Goal: Transaction & Acquisition: Purchase product/service

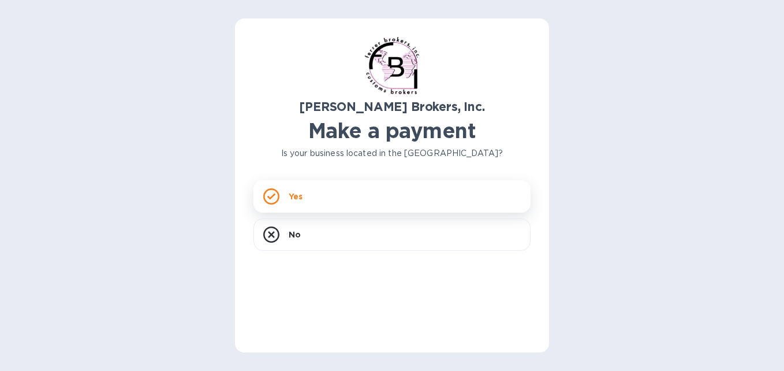
click at [349, 202] on div "Yes" at bounding box center [391, 196] width 277 height 32
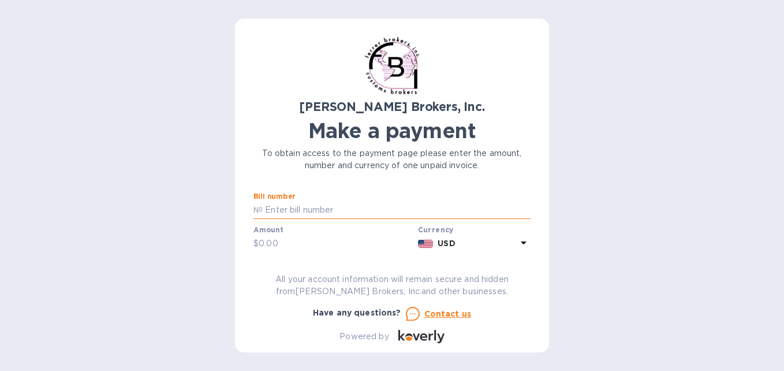
click at [323, 214] on input "text" at bounding box center [397, 209] width 268 height 17
type input "296959"
click at [322, 242] on input "text" at bounding box center [336, 243] width 155 height 17
type input "140"
click at [181, 197] on div "[PERSON_NAME] Brokers, Inc. Make a payment To obtain access to the payment page…" at bounding box center [392, 185] width 784 height 371
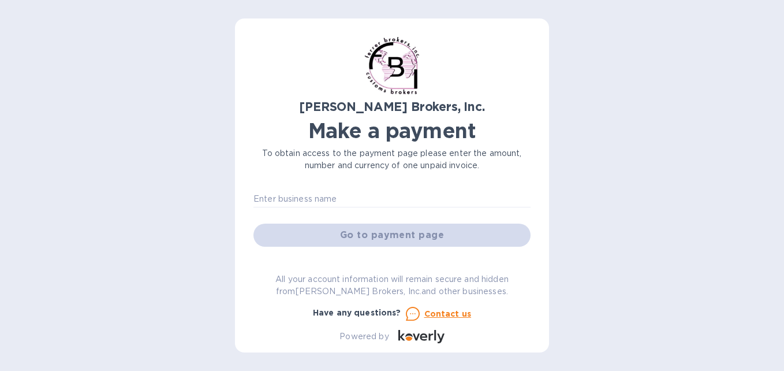
scroll to position [58, 0]
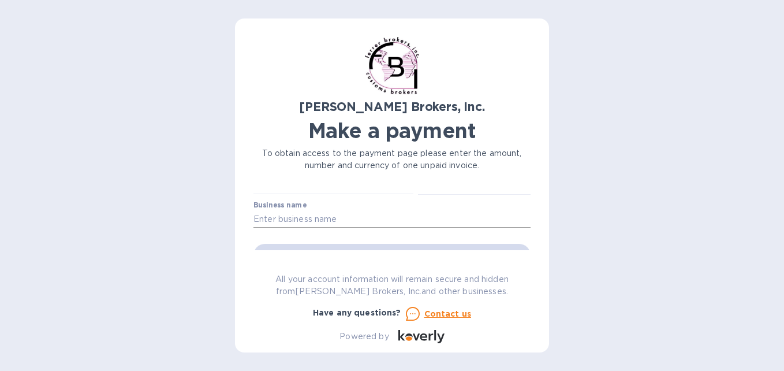
click at [332, 218] on input "text" at bounding box center [391, 218] width 277 height 17
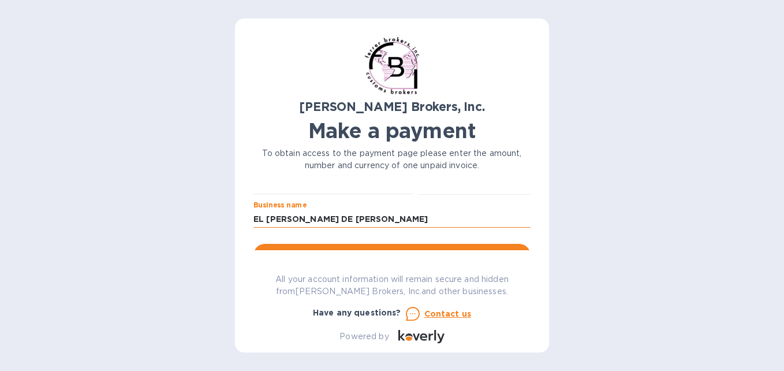
click at [383, 218] on input "EL [PERSON_NAME] DE [PERSON_NAME]" at bounding box center [391, 218] width 277 height 17
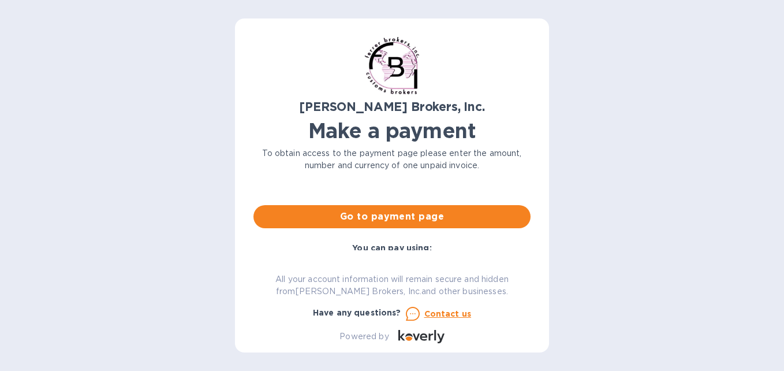
scroll to position [115, 0]
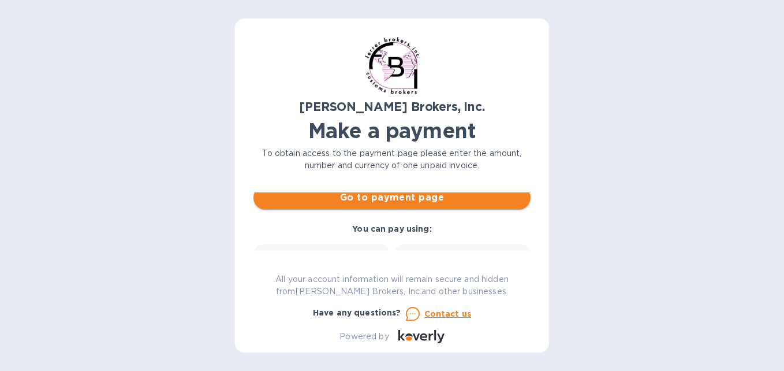
type input "LACTEOS CORVAL LLC"
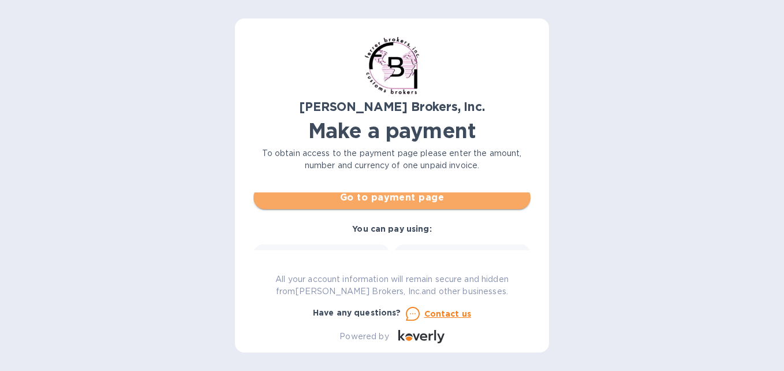
click at [456, 204] on button "Go to payment page" at bounding box center [391, 197] width 277 height 23
